Goal: Information Seeking & Learning: Learn about a topic

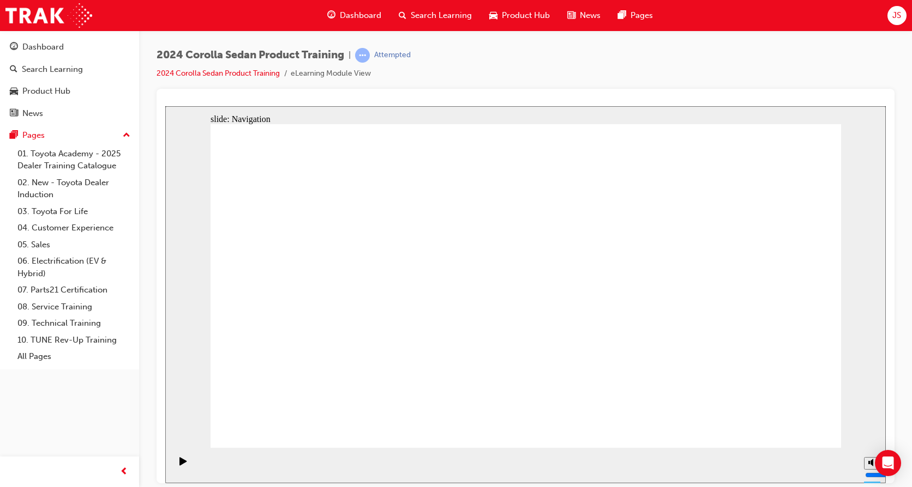
click at [34, 86] on div "Product Hub" at bounding box center [46, 91] width 48 height 13
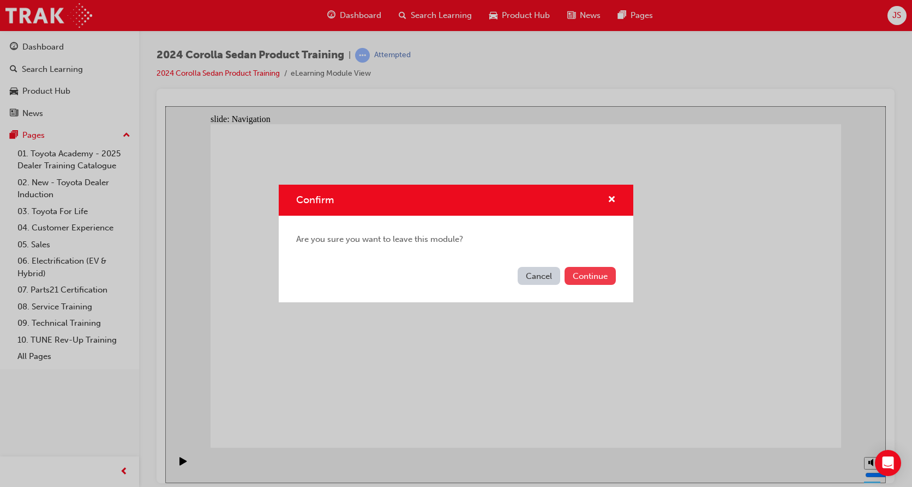
click at [581, 278] on button "Continue" at bounding box center [589, 276] width 51 height 18
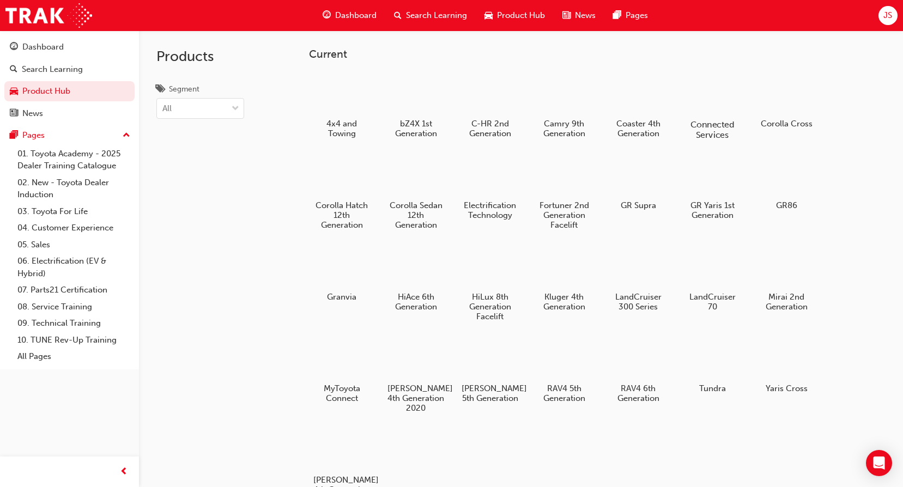
click at [710, 120] on h5 "Connected Services" at bounding box center [713, 129] width 61 height 21
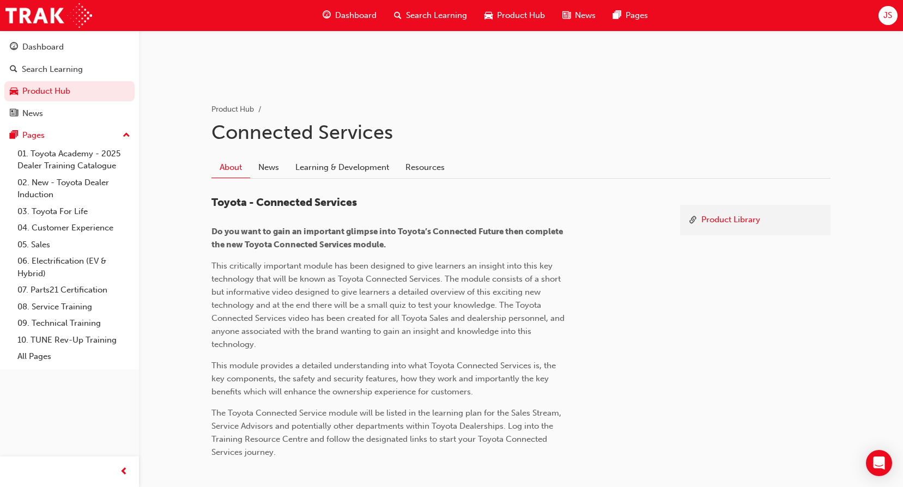
scroll to position [164, 0]
click at [385, 171] on link "Learning & Development" at bounding box center [342, 166] width 110 height 21
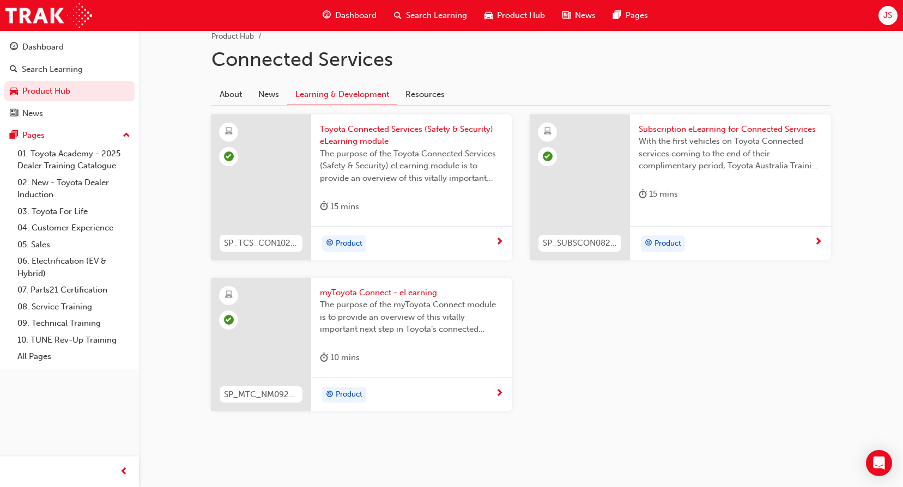
scroll to position [240, 0]
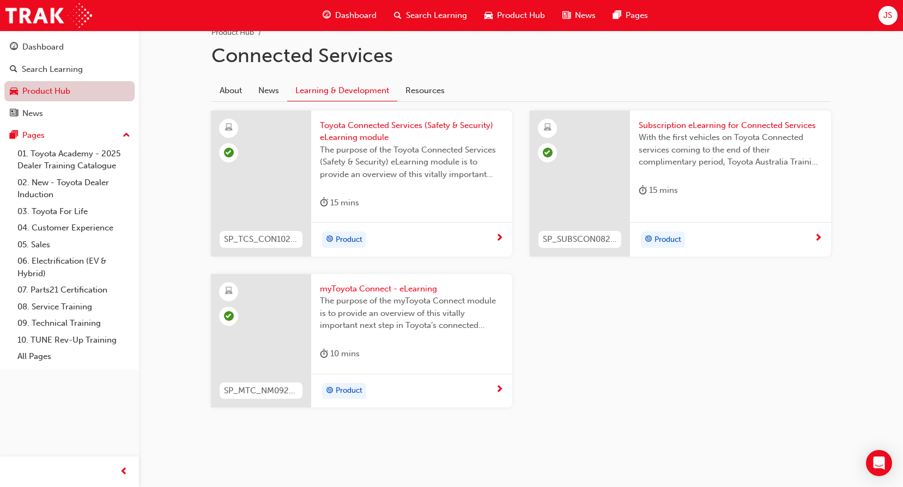
click at [76, 86] on link "Product Hub" at bounding box center [69, 91] width 130 height 20
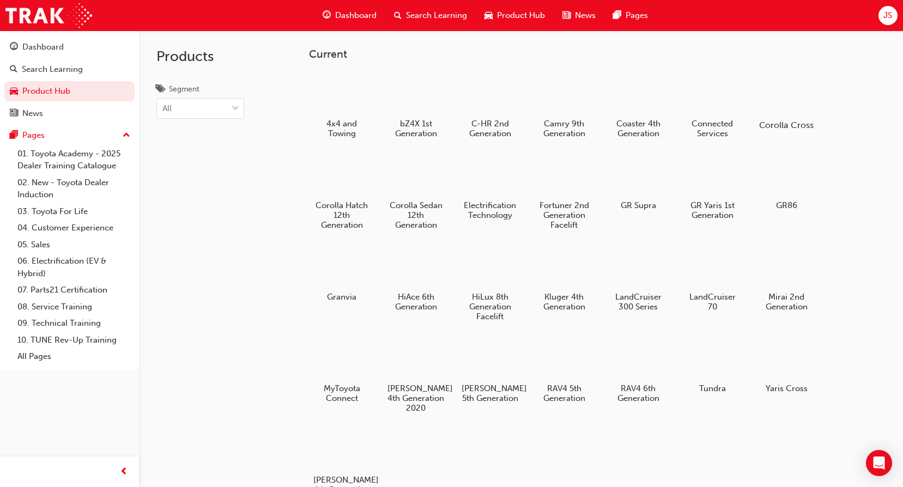
click at [792, 114] on div at bounding box center [787, 94] width 61 height 44
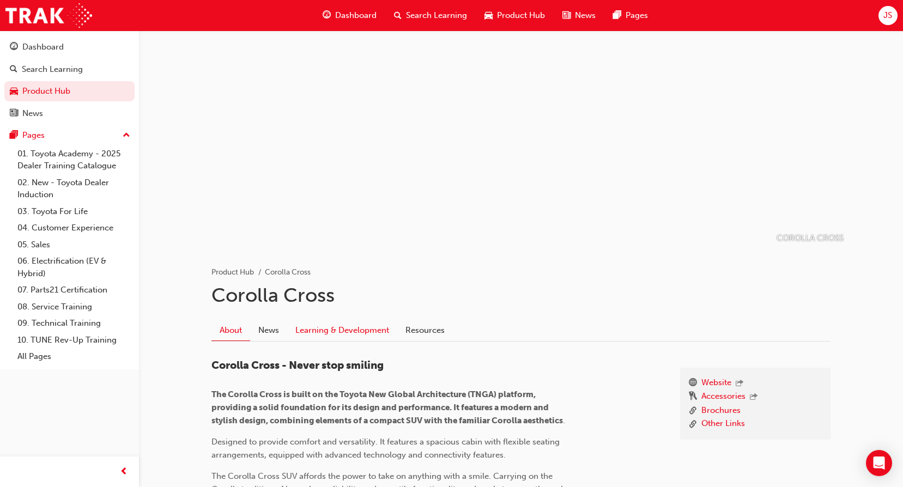
click at [363, 327] on link "Learning & Development" at bounding box center [342, 330] width 110 height 21
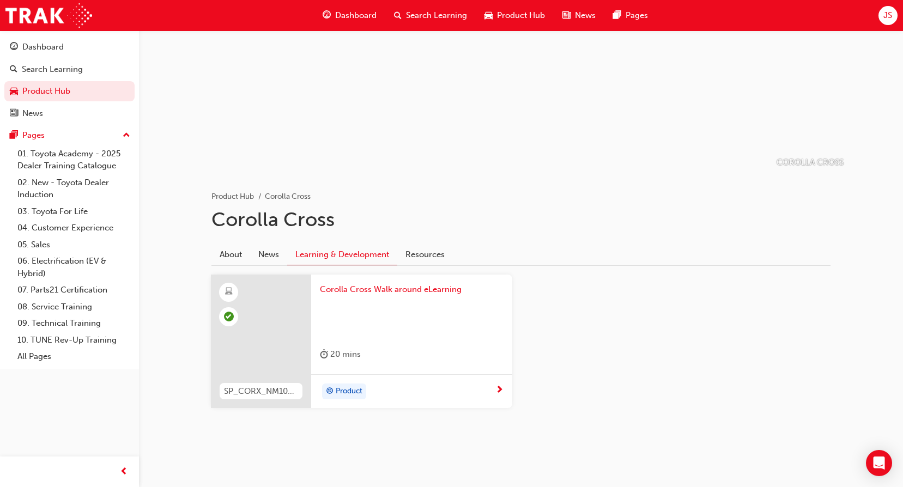
scroll to position [76, 0]
click at [40, 96] on link "Product Hub" at bounding box center [69, 91] width 130 height 20
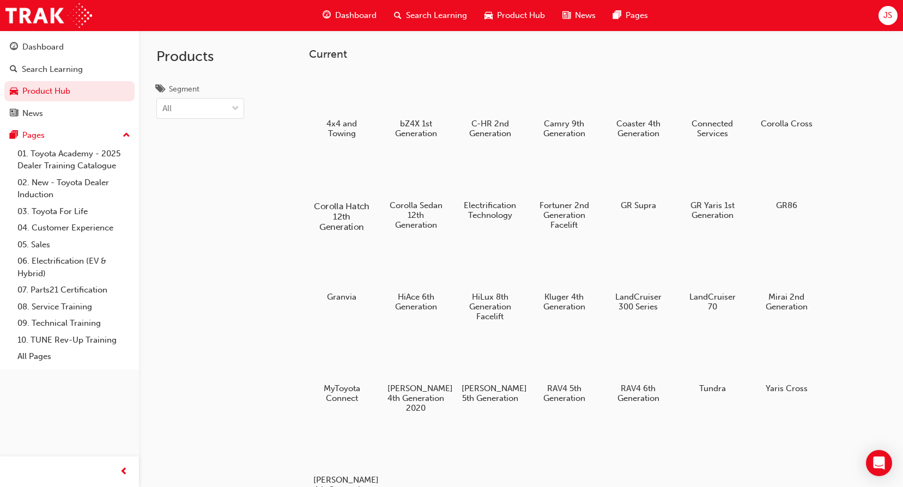
click at [339, 200] on div "Corolla Hatch 12th Generation" at bounding box center [341, 193] width 69 height 88
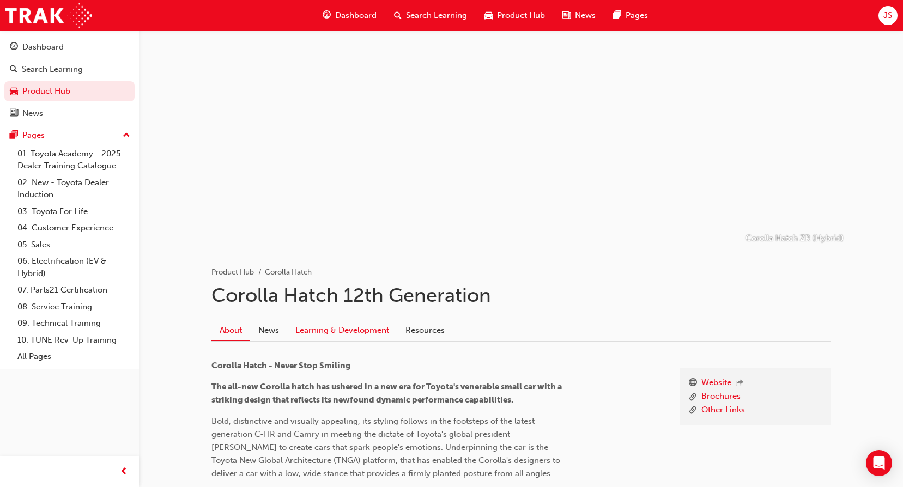
click at [369, 328] on link "Learning & Development" at bounding box center [342, 330] width 110 height 21
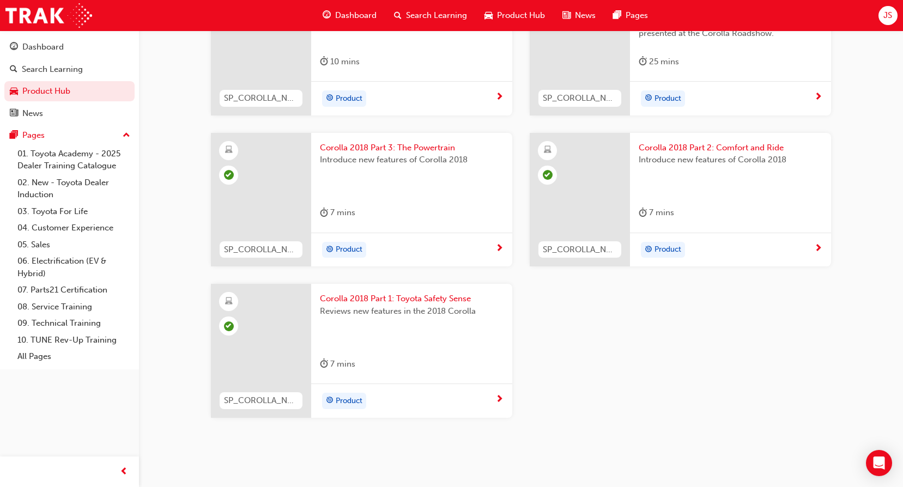
scroll to position [709, 0]
click at [40, 85] on link "Product Hub" at bounding box center [69, 91] width 130 height 20
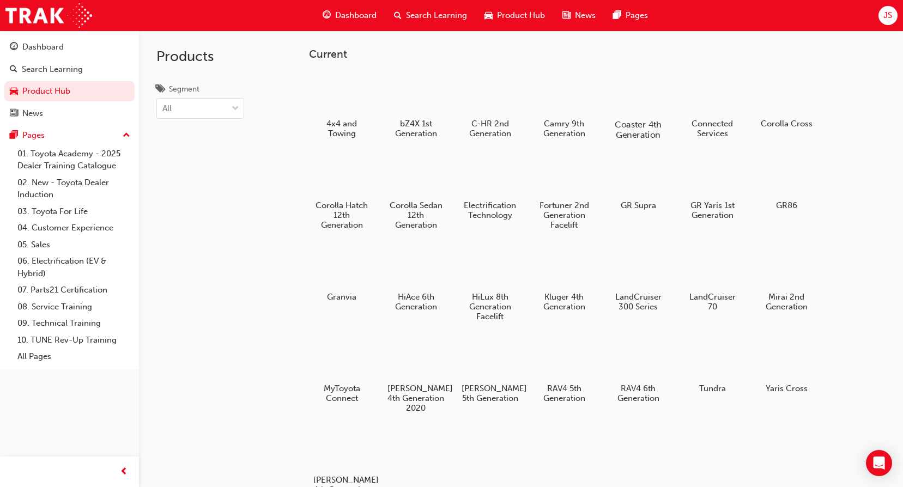
click at [651, 131] on h5 "Coaster 4th Generation" at bounding box center [638, 129] width 61 height 21
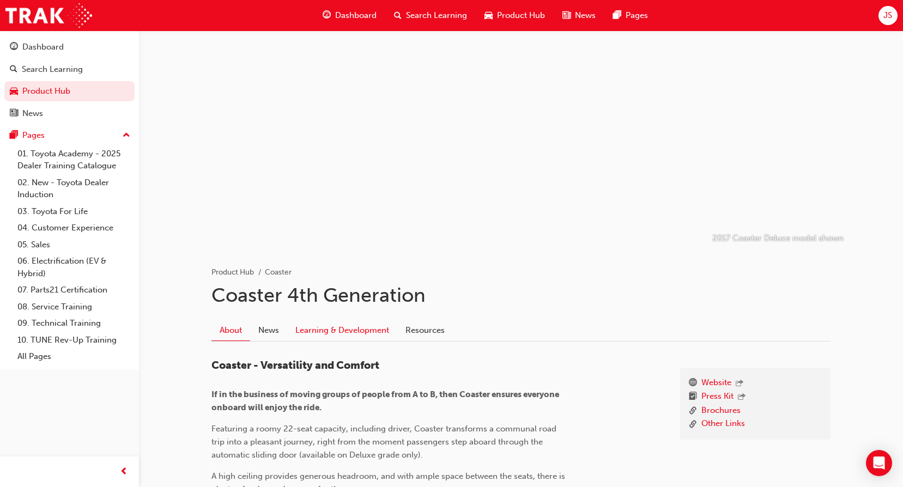
click at [346, 331] on link "Learning & Development" at bounding box center [342, 330] width 110 height 21
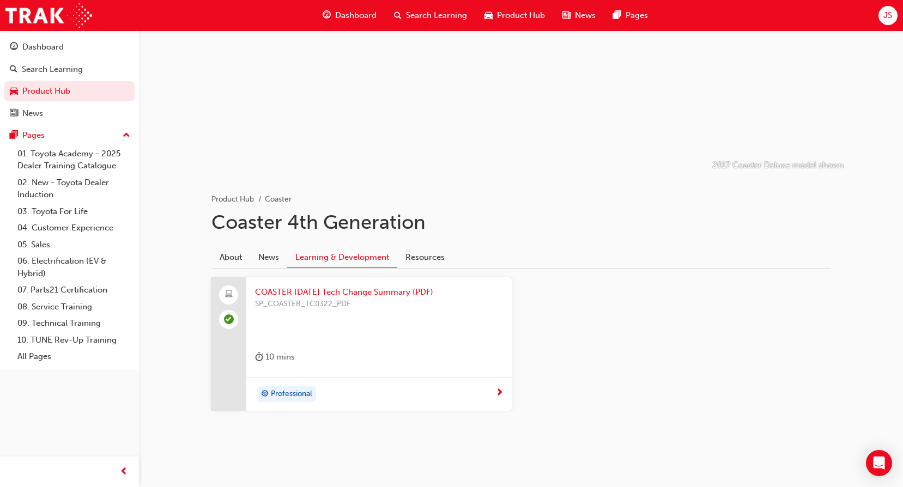
scroll to position [76, 0]
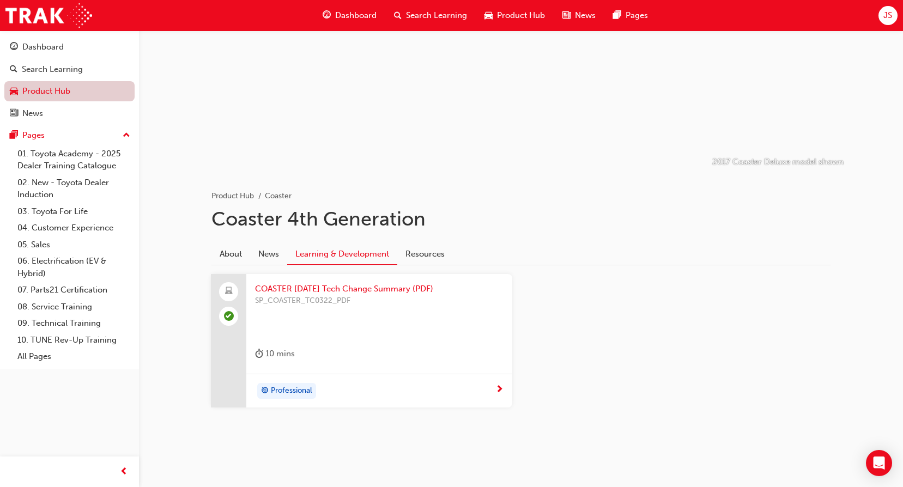
click at [39, 85] on link "Product Hub" at bounding box center [69, 91] width 130 height 20
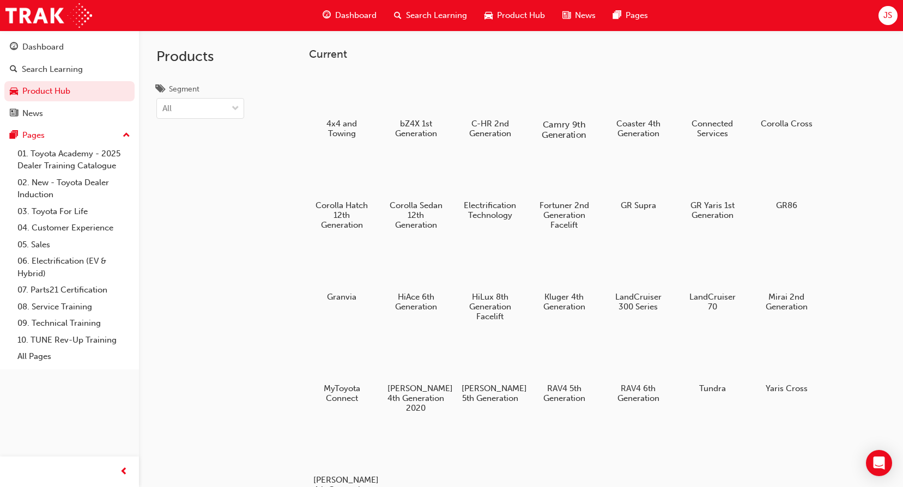
click at [564, 114] on div at bounding box center [564, 92] width 61 height 43
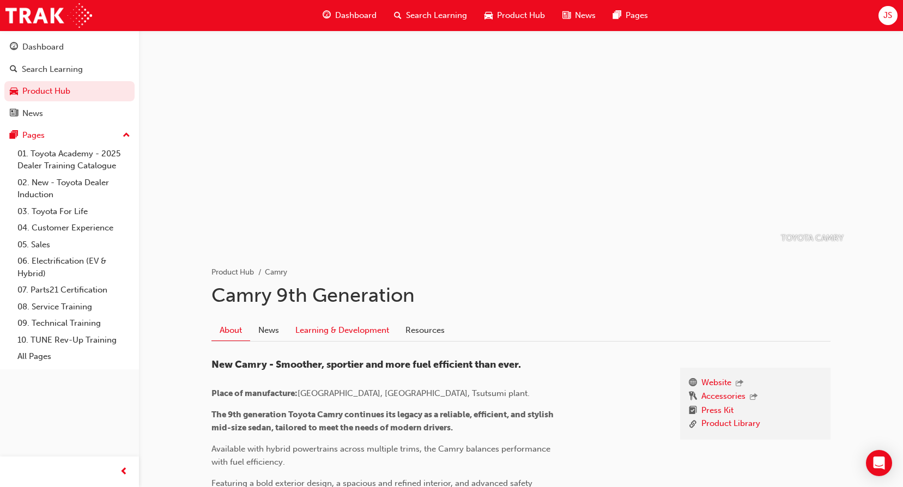
click at [380, 326] on link "Learning & Development" at bounding box center [342, 330] width 110 height 21
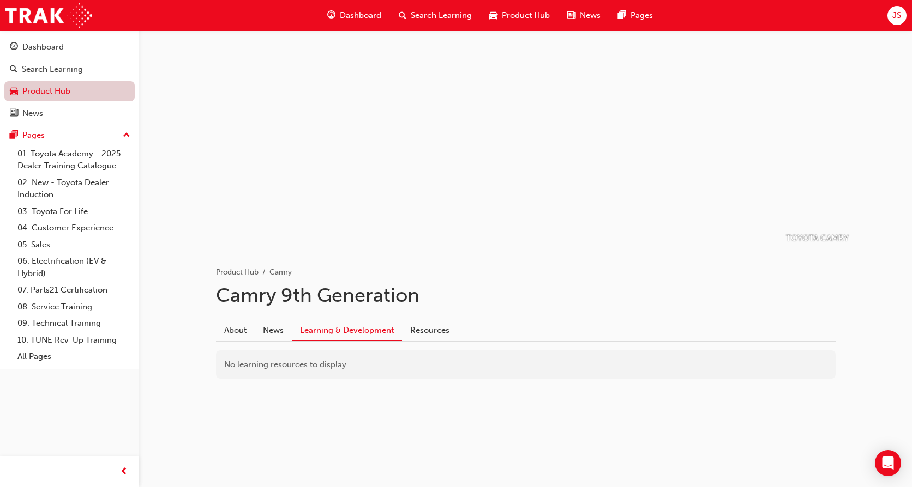
click at [26, 86] on link "Product Hub" at bounding box center [69, 91] width 130 height 20
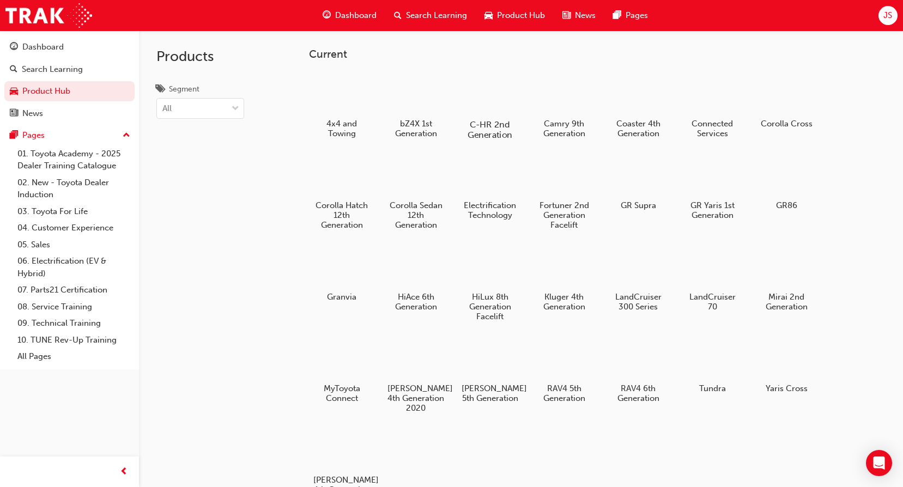
click at [503, 91] on div at bounding box center [490, 92] width 61 height 43
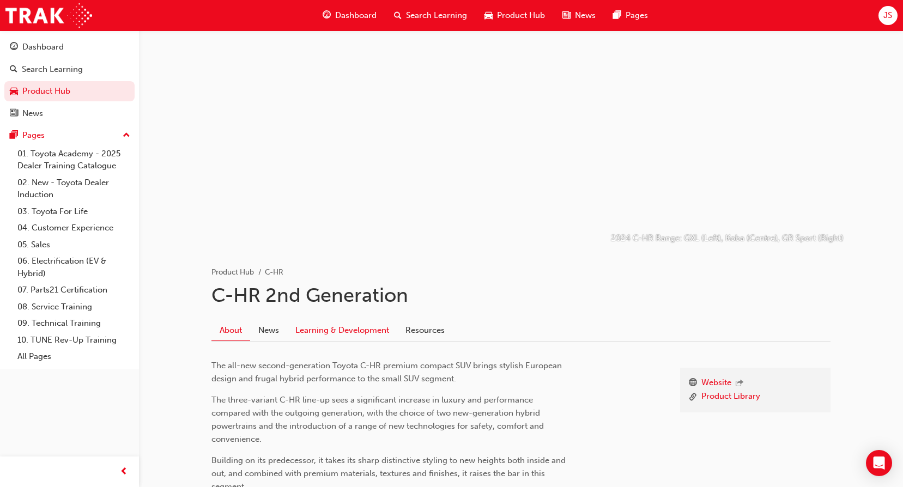
click at [340, 331] on link "Learning & Development" at bounding box center [342, 330] width 110 height 21
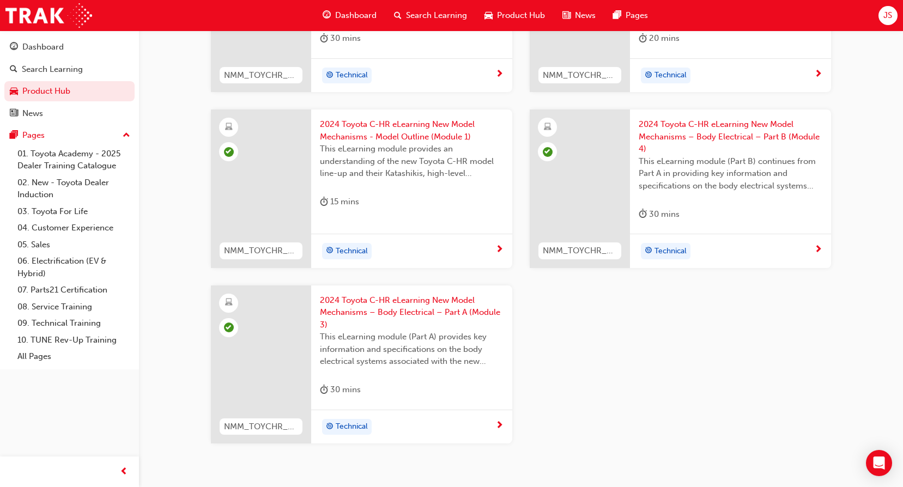
scroll to position [591, 0]
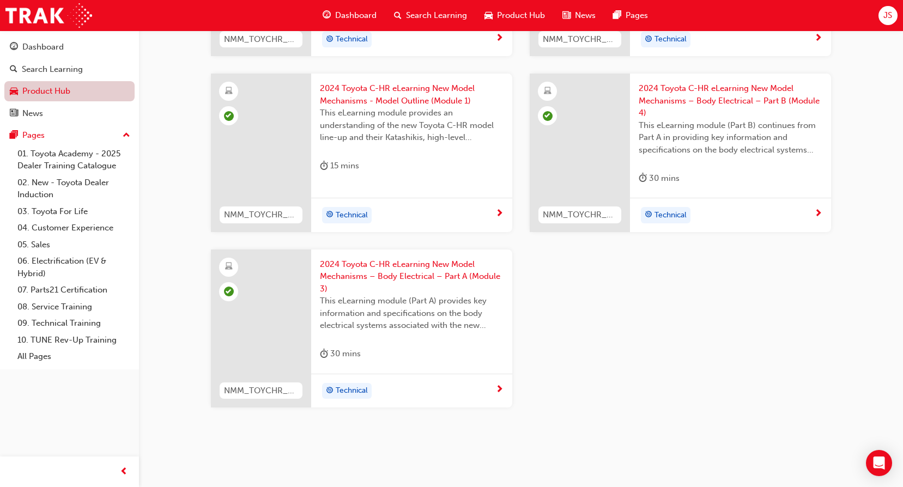
click at [74, 94] on link "Product Hub" at bounding box center [69, 91] width 130 height 20
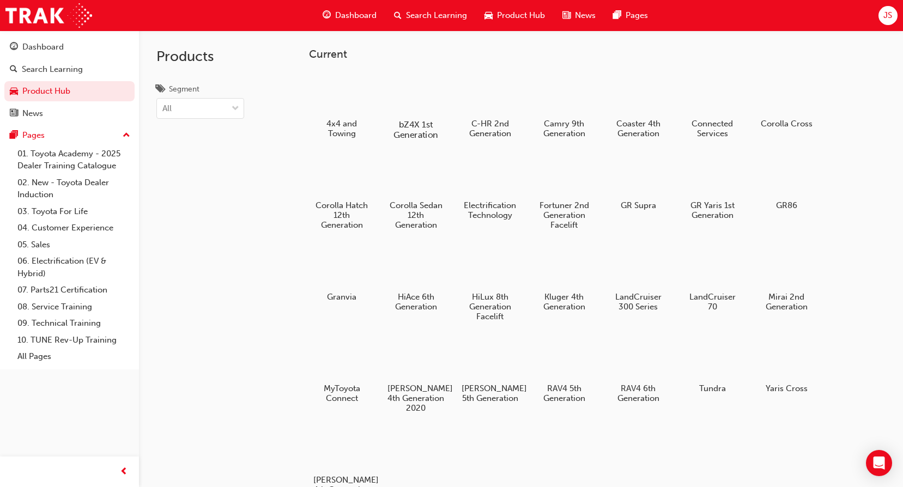
click at [403, 119] on h5 "bZ4X 1st Generation" at bounding box center [416, 129] width 61 height 21
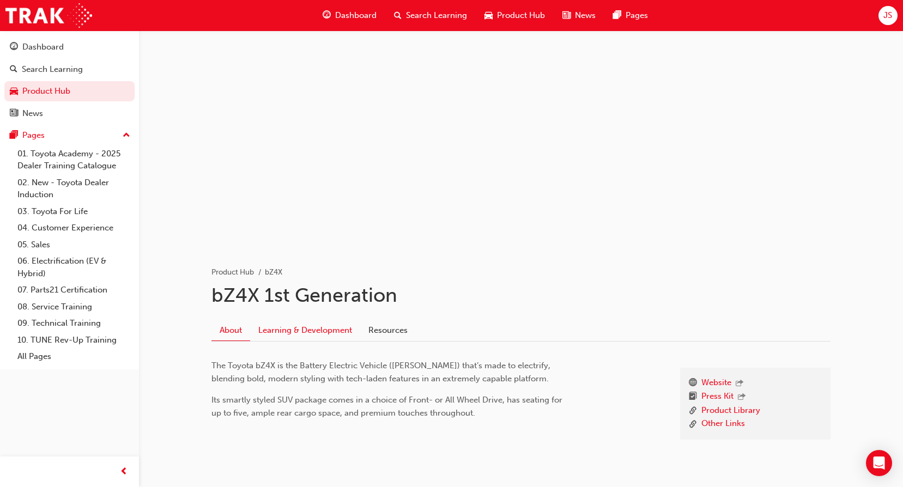
click at [286, 335] on link "Learning & Development" at bounding box center [305, 330] width 110 height 21
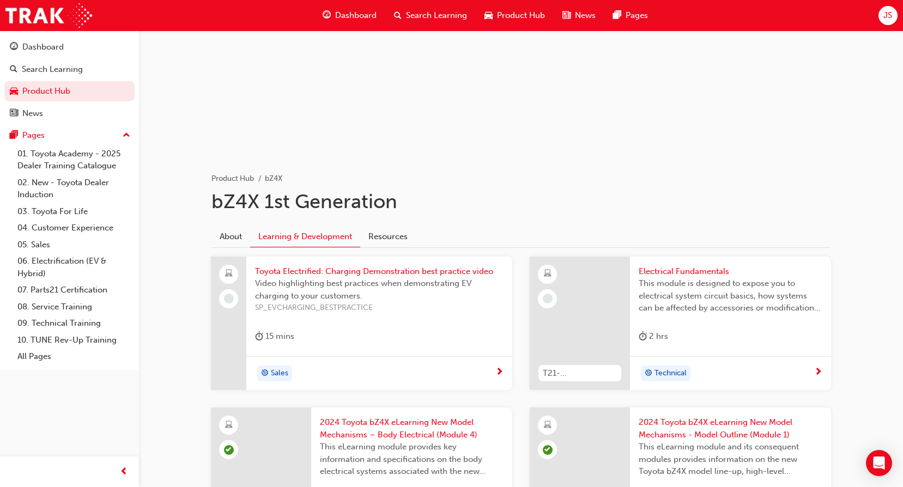
scroll to position [64, 0]
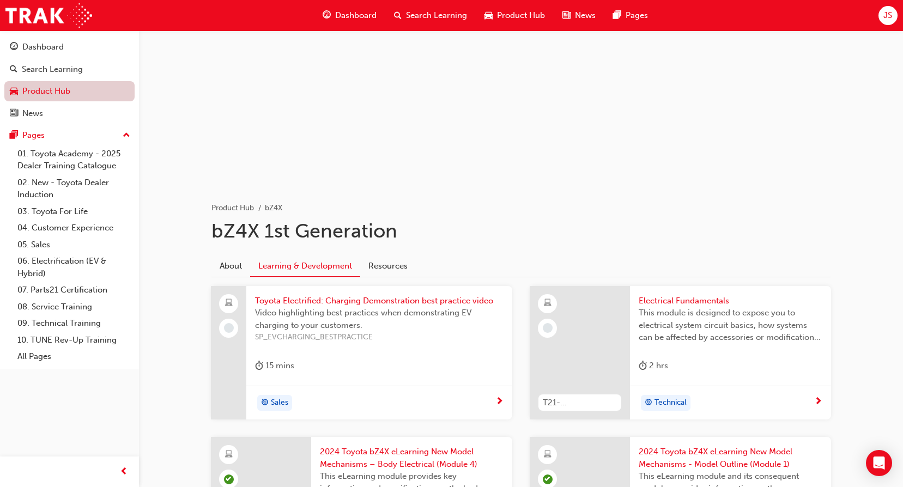
click at [82, 90] on link "Product Hub" at bounding box center [69, 91] width 130 height 20
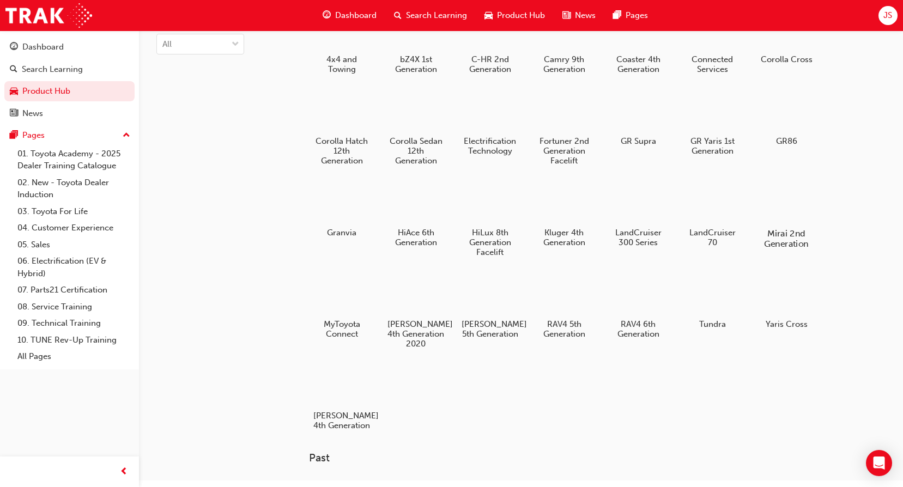
click at [792, 231] on h5 "Mirai 2nd Generation" at bounding box center [787, 238] width 61 height 21
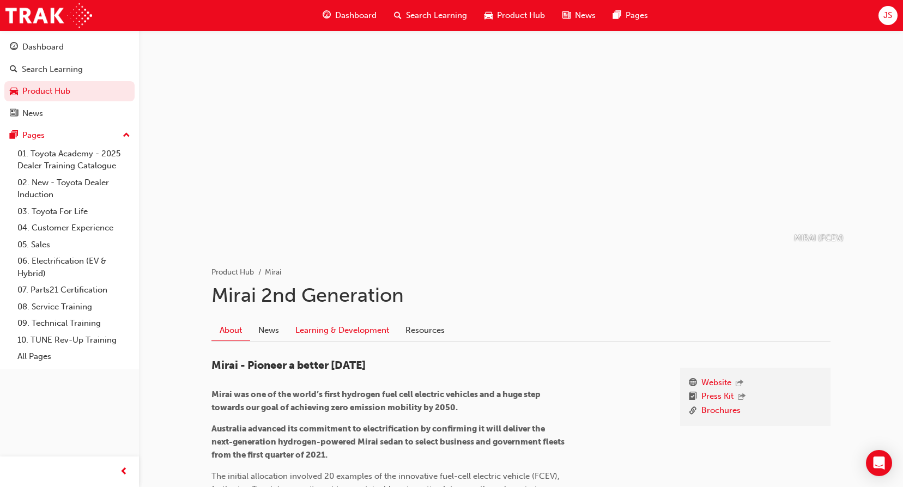
click at [365, 329] on link "Learning & Development" at bounding box center [342, 330] width 110 height 21
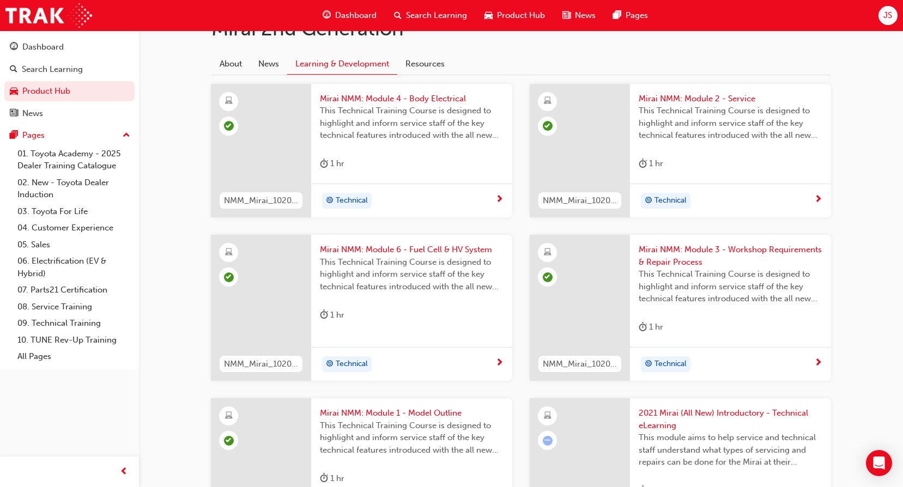
scroll to position [64, 0]
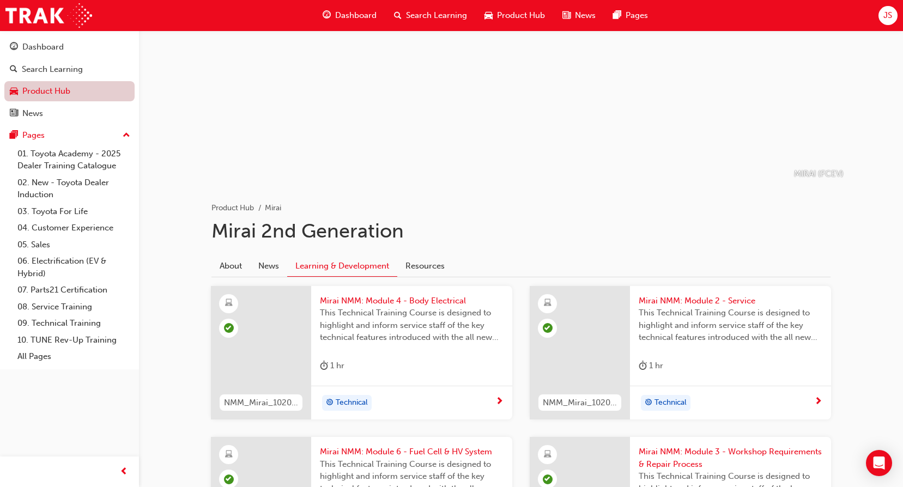
click at [69, 89] on link "Product Hub" at bounding box center [69, 91] width 130 height 20
